Goal: Transaction & Acquisition: Book appointment/travel/reservation

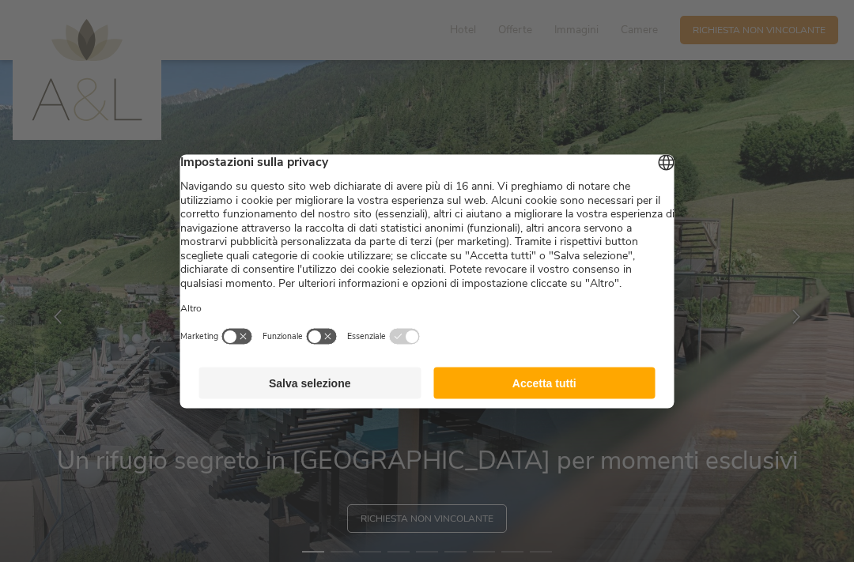
click at [556, 399] on button "Accetta tutti" at bounding box center [544, 383] width 222 height 32
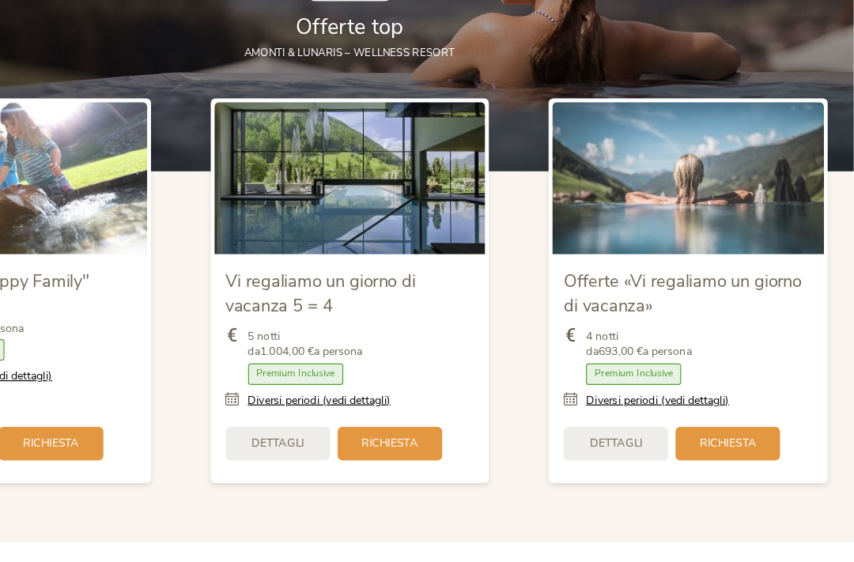
scroll to position [1533, 0]
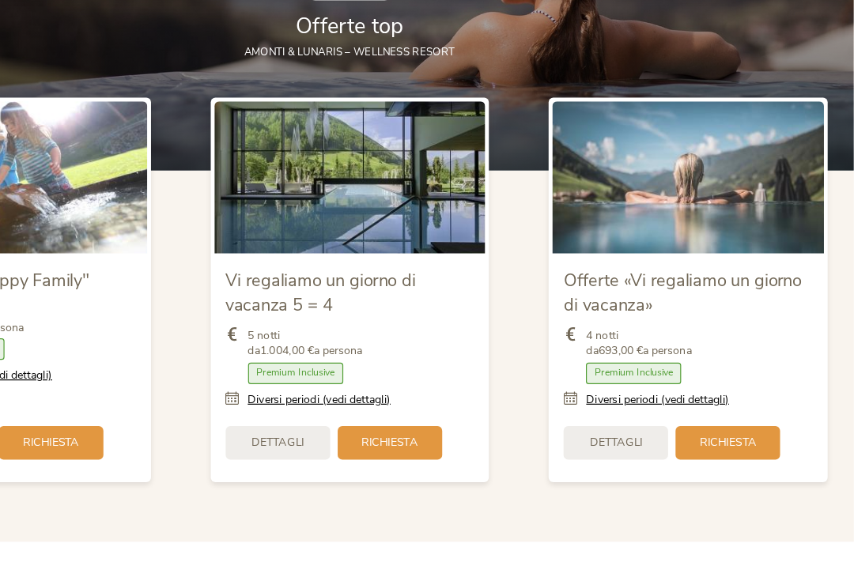
click at [344, 417] on span "Dettagli" at bounding box center [366, 423] width 44 height 13
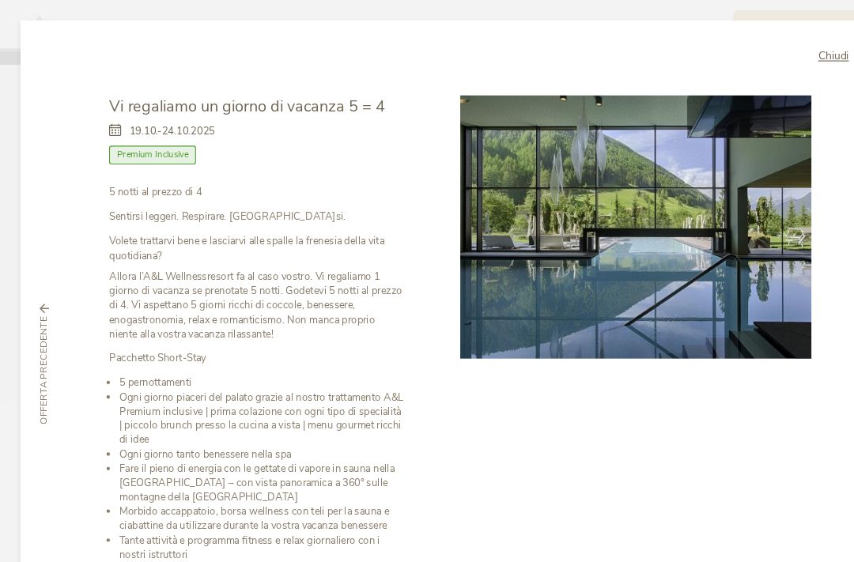
scroll to position [0, 0]
click at [104, 115] on icon at bounding box center [110, 121] width 19 height 13
click at [112, 115] on icon at bounding box center [110, 121] width 19 height 13
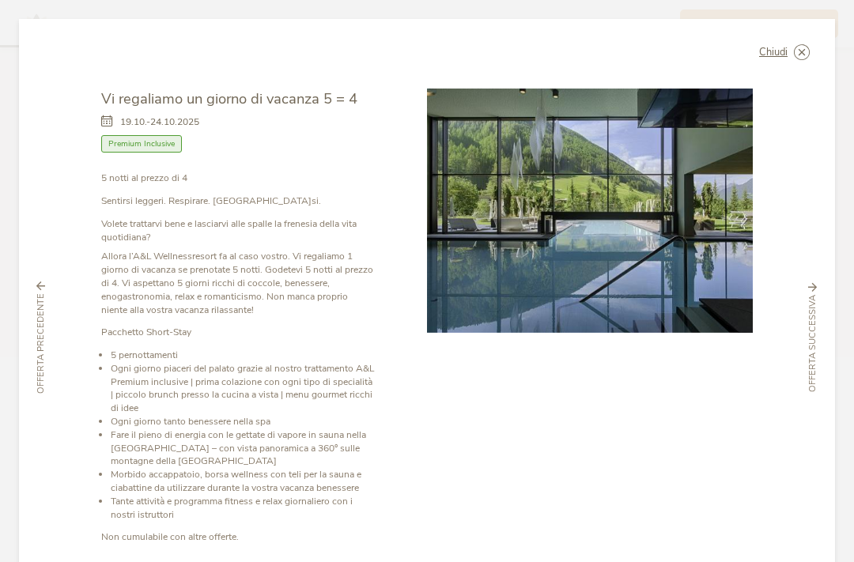
scroll to position [1684, 0]
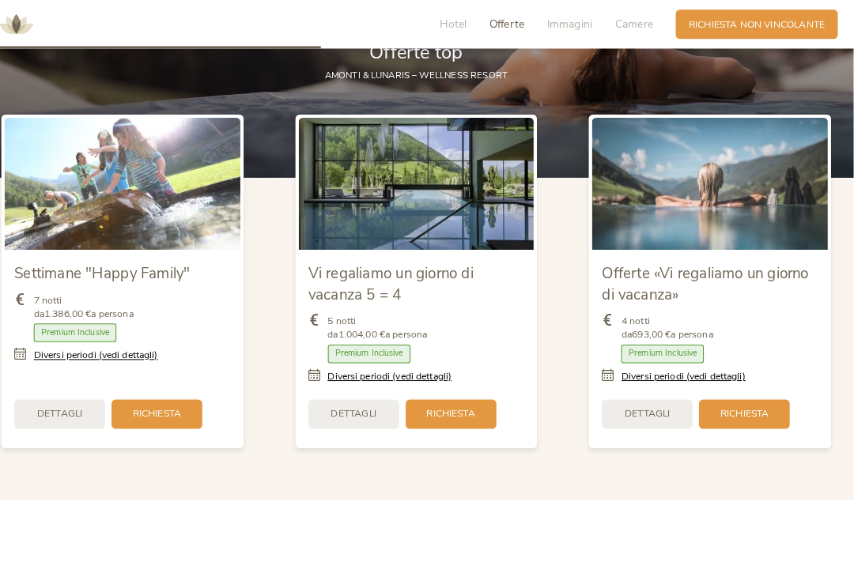
scroll to position [1571, 0]
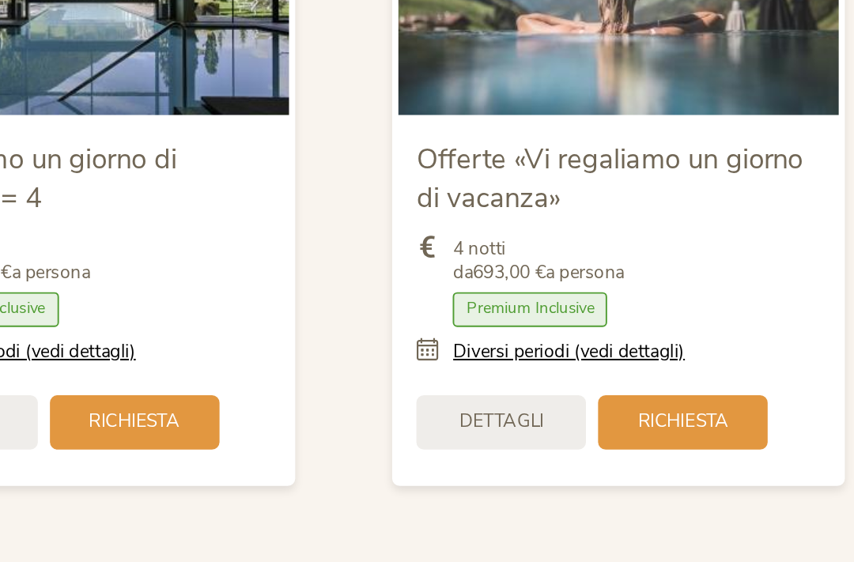
click at [608, 372] on div "Dettagli" at bounding box center [652, 386] width 89 height 28
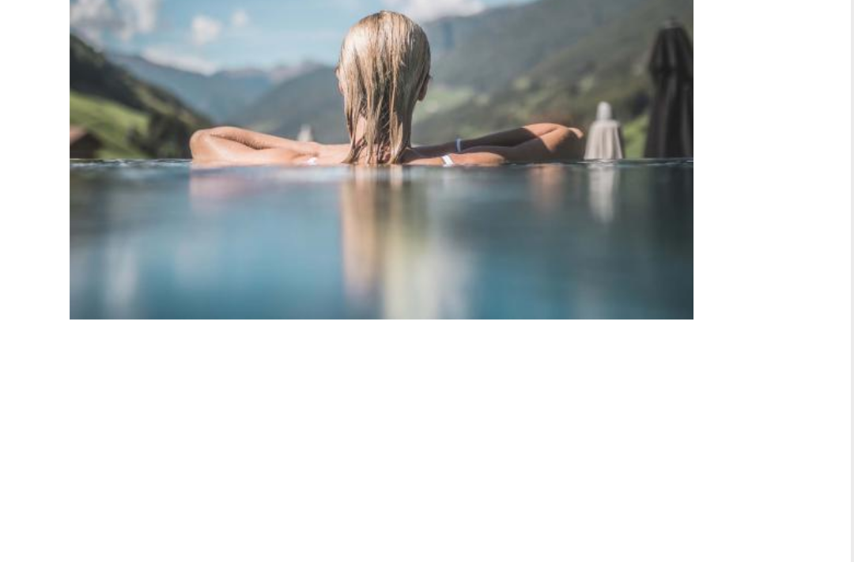
scroll to position [0, 0]
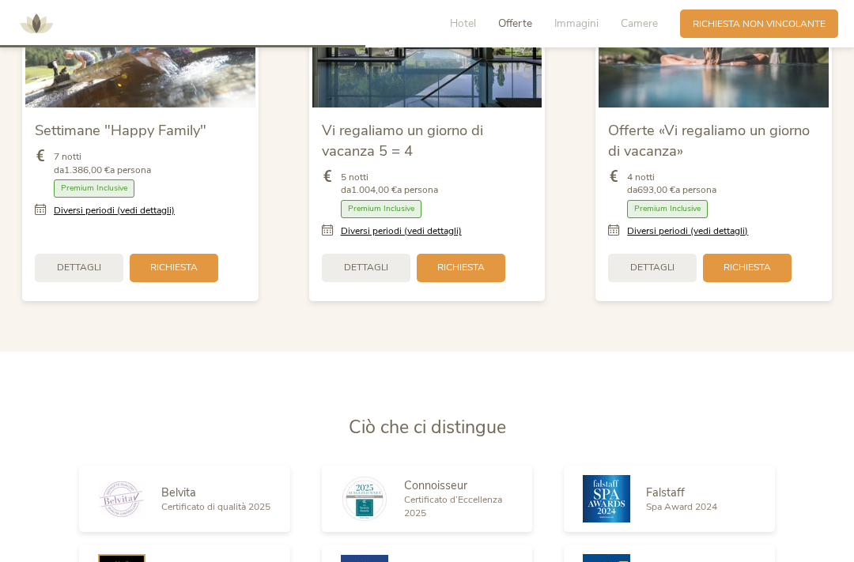
scroll to position [1703, 0]
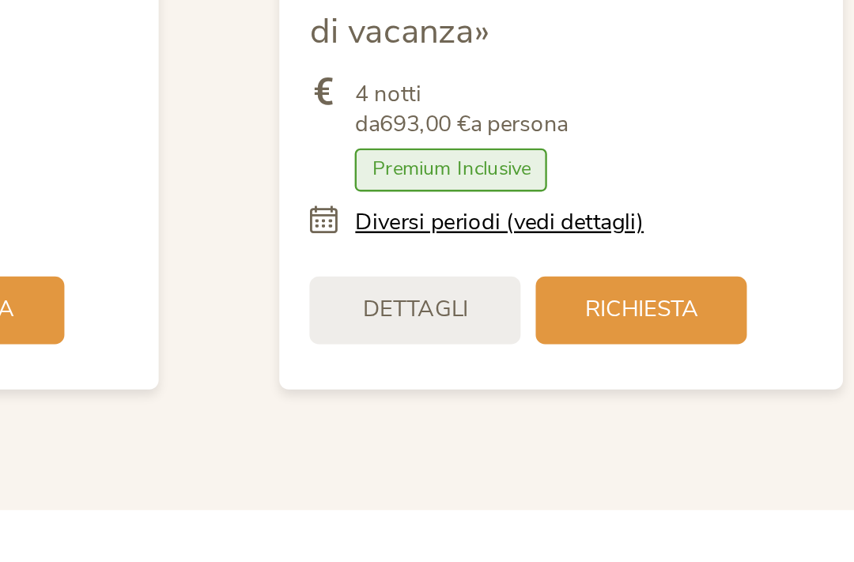
click at [627, 210] on link "Diversi periodi (vedi dettagli)" at bounding box center [687, 216] width 121 height 13
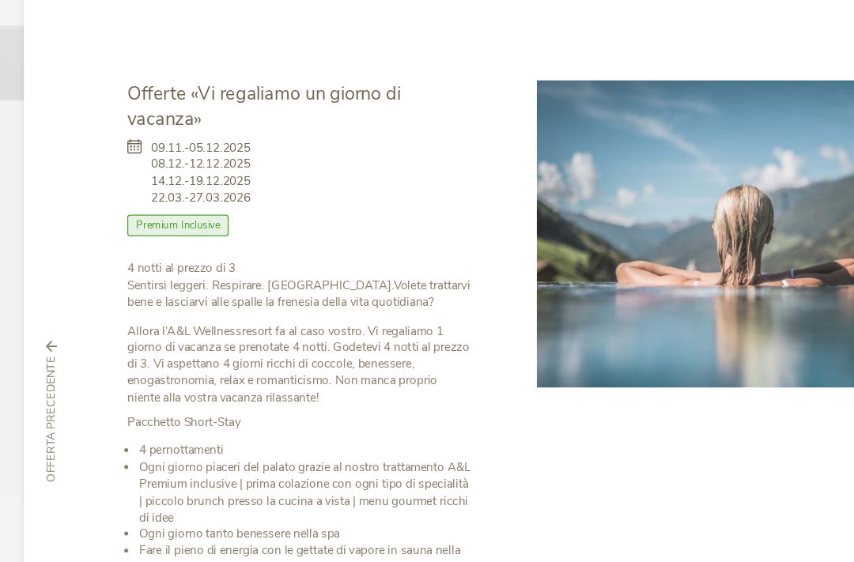
scroll to position [0, 0]
click at [59, 19] on div "Chiudi Offerte «Vi regaliamo un giorno di vacanza» 09.11.-05.12.2025 08.12.-12.…" at bounding box center [427, 351] width 816 height 665
